Goal: Information Seeking & Learning: Learn about a topic

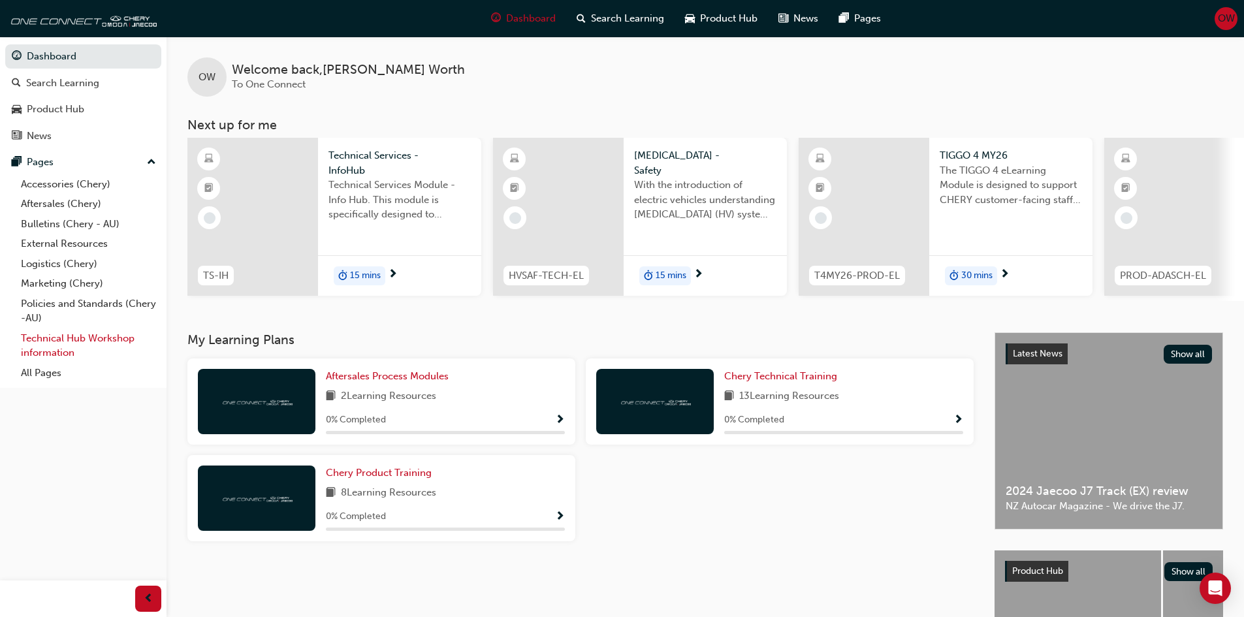
click at [54, 349] on link "Technical Hub Workshop information" at bounding box center [89, 346] width 146 height 35
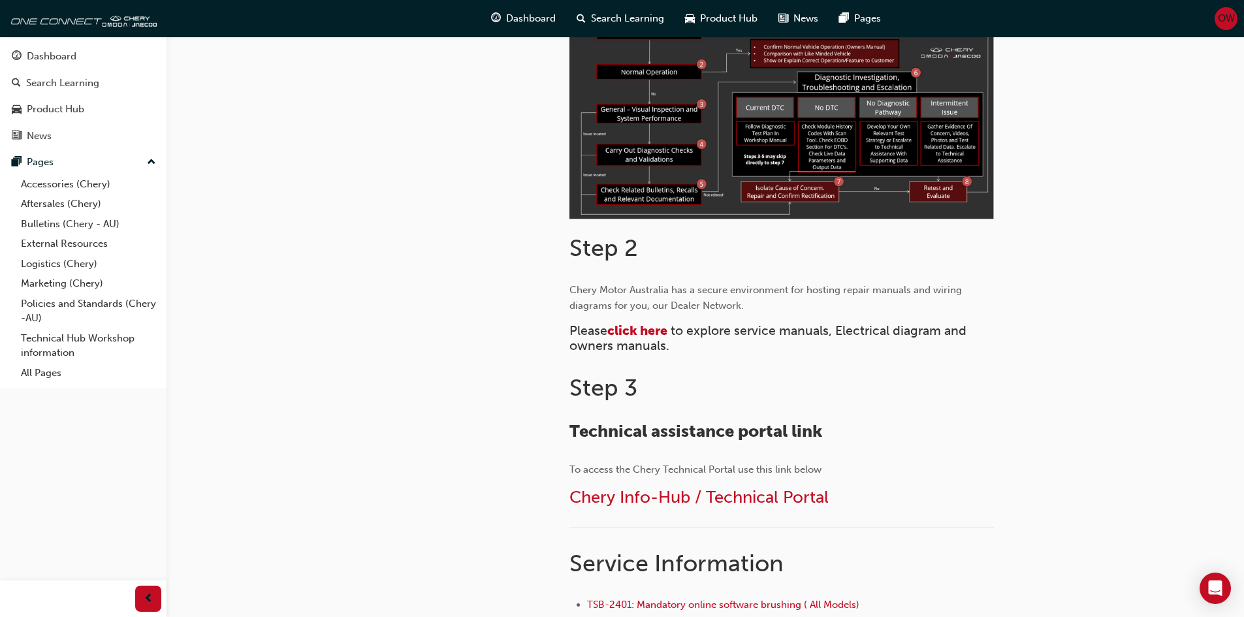
scroll to position [523, 0]
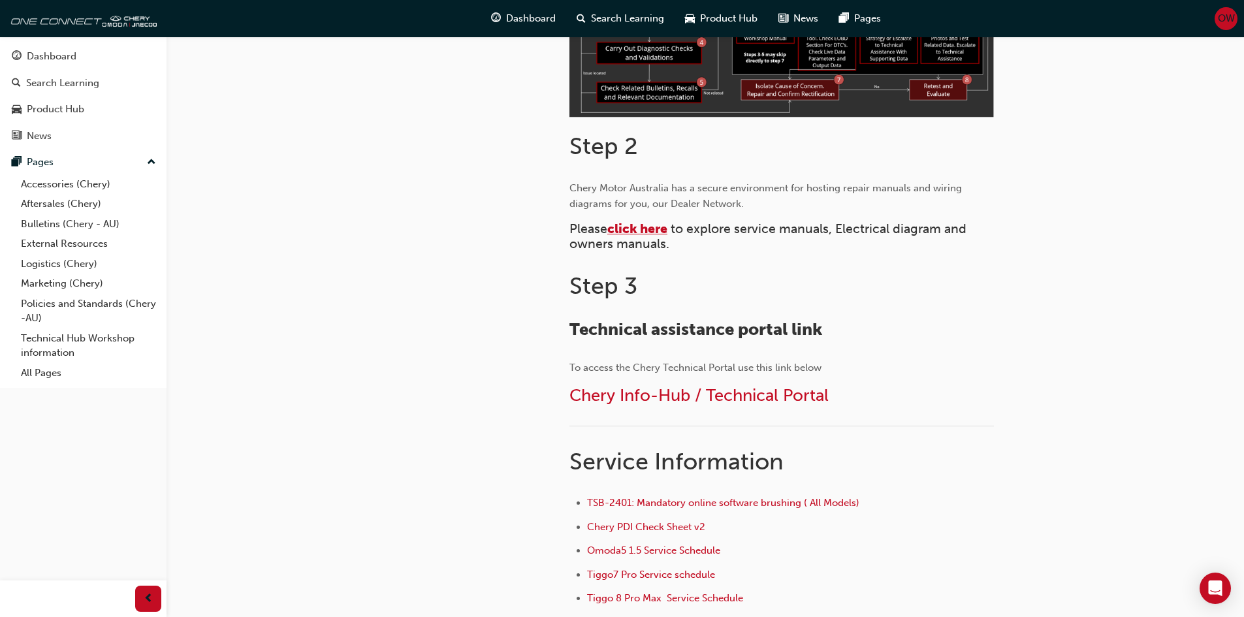
click at [648, 229] on span "click here" at bounding box center [638, 228] width 60 height 15
